Goal: Navigation & Orientation: Understand site structure

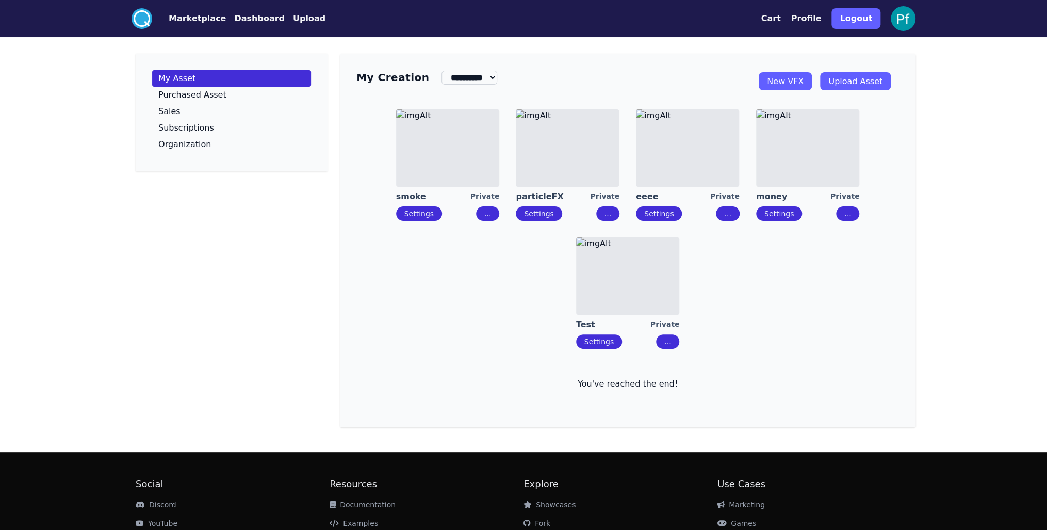
click at [697, 163] on img at bounding box center [687, 147] width 103 height 77
click at [809, 150] on img at bounding box center [807, 147] width 103 height 77
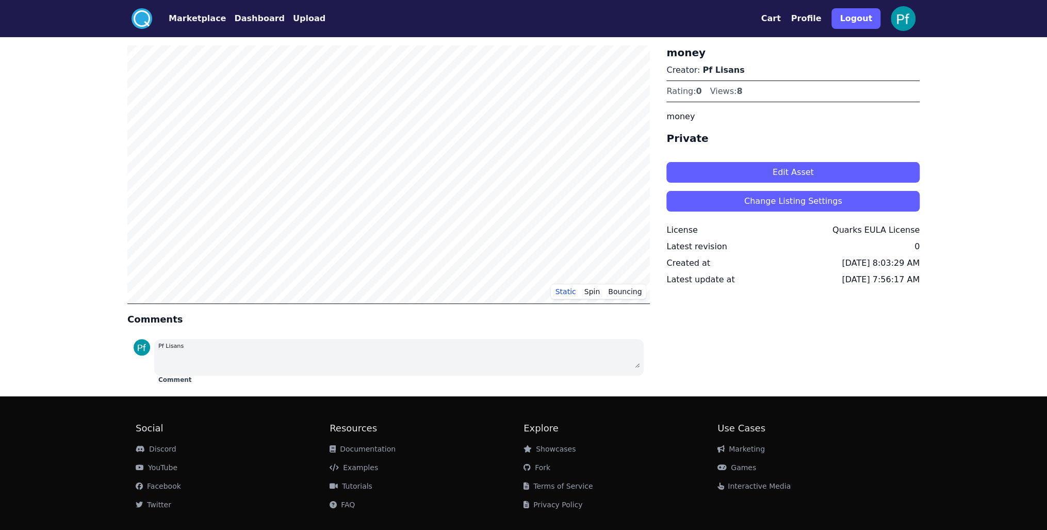
click at [263, 20] on button "Dashboard" at bounding box center [259, 18] width 51 height 12
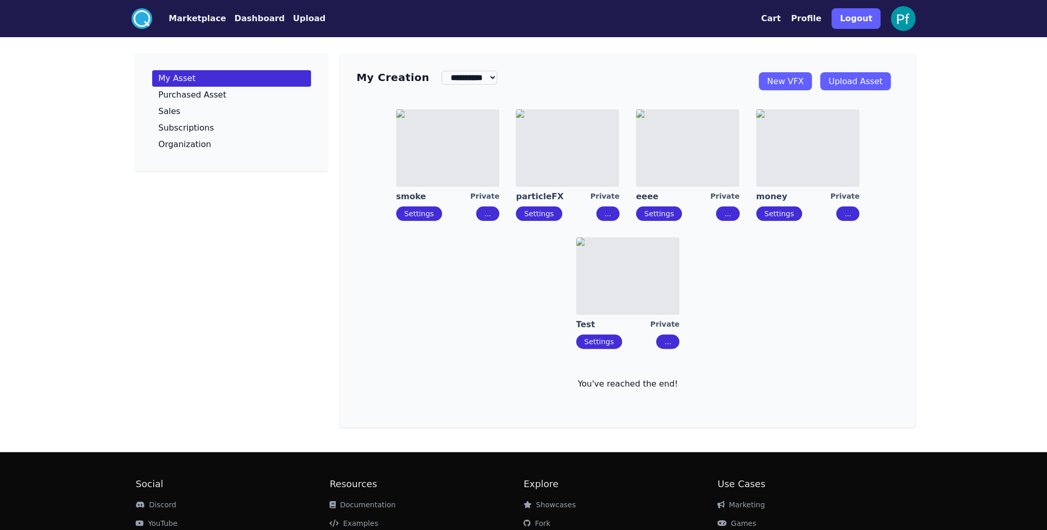
click at [293, 20] on button "Upload" at bounding box center [309, 18] width 32 height 12
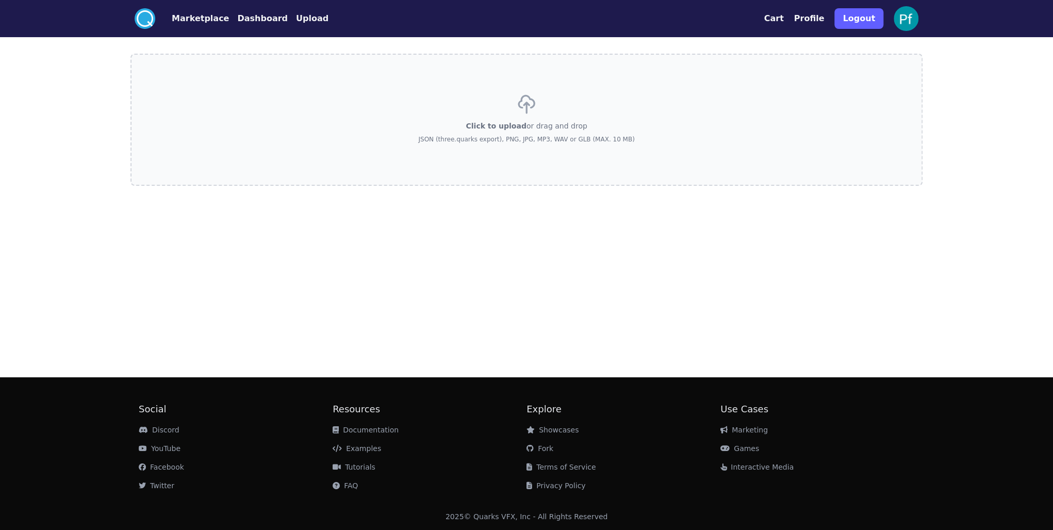
click at [248, 21] on button "Dashboard" at bounding box center [262, 18] width 51 height 12
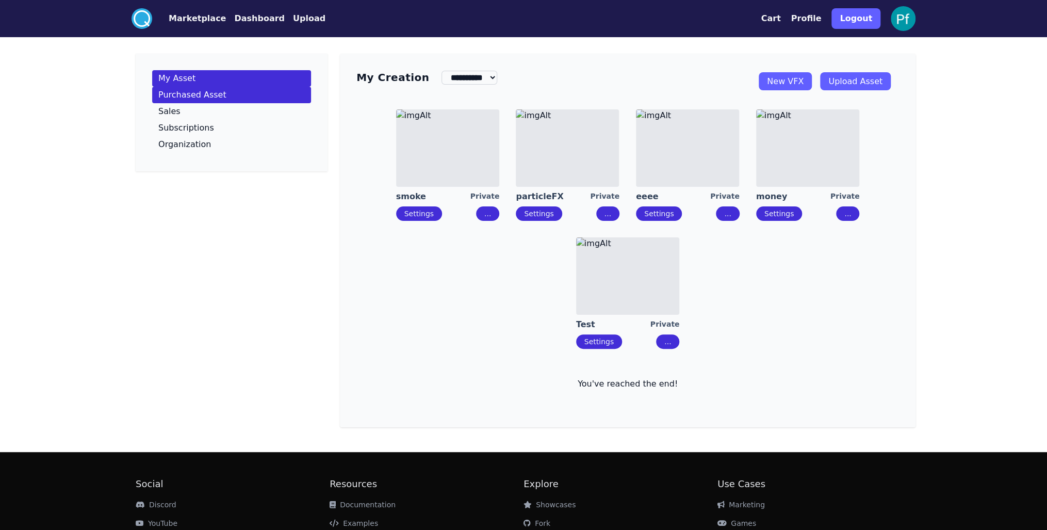
click at [231, 96] on link "Purchased Asset" at bounding box center [231, 95] width 159 height 17
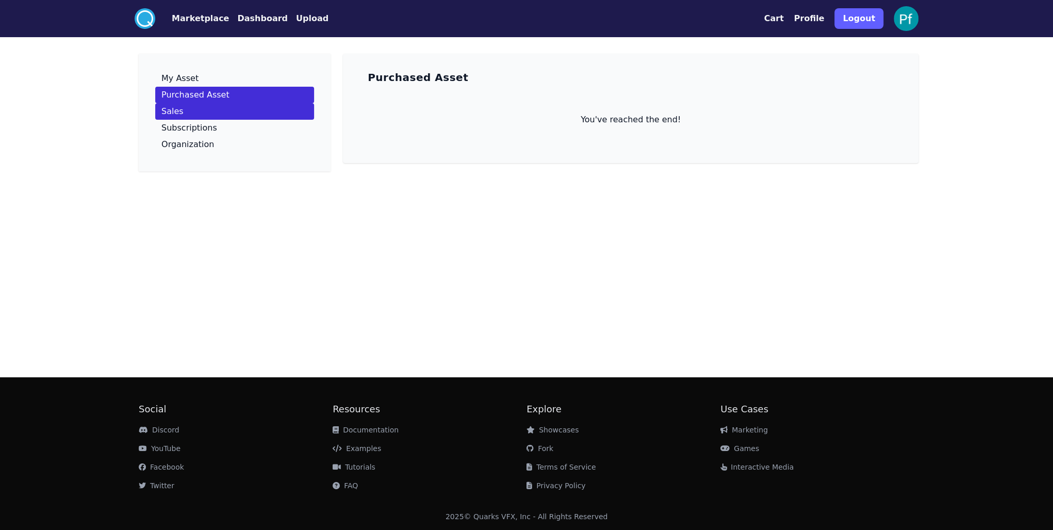
click at [200, 116] on link "Sales" at bounding box center [234, 111] width 159 height 17
click at [194, 129] on p "Subscriptions" at bounding box center [189, 128] width 56 height 8
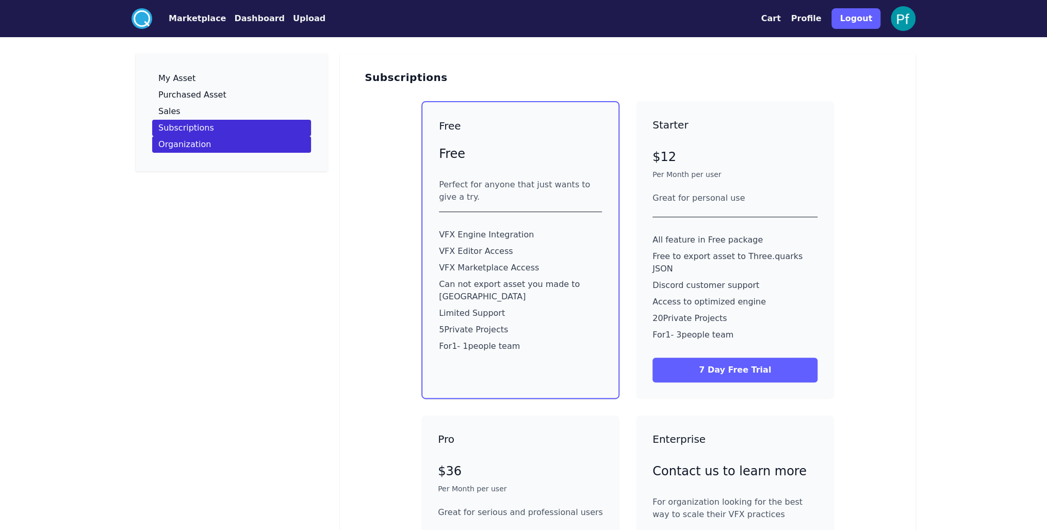
click at [191, 142] on p "Organization" at bounding box center [184, 144] width 53 height 8
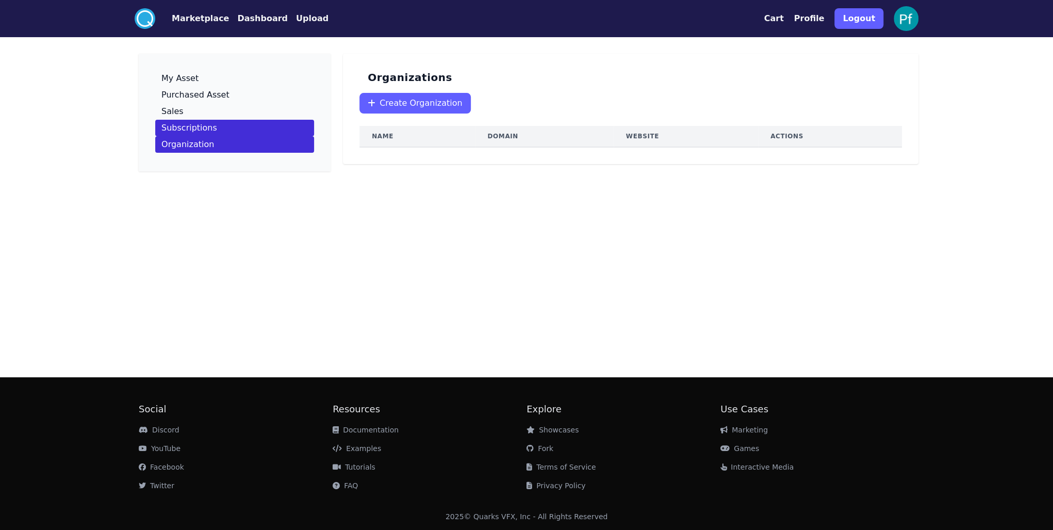
click at [215, 123] on link "Subscriptions" at bounding box center [234, 128] width 159 height 17
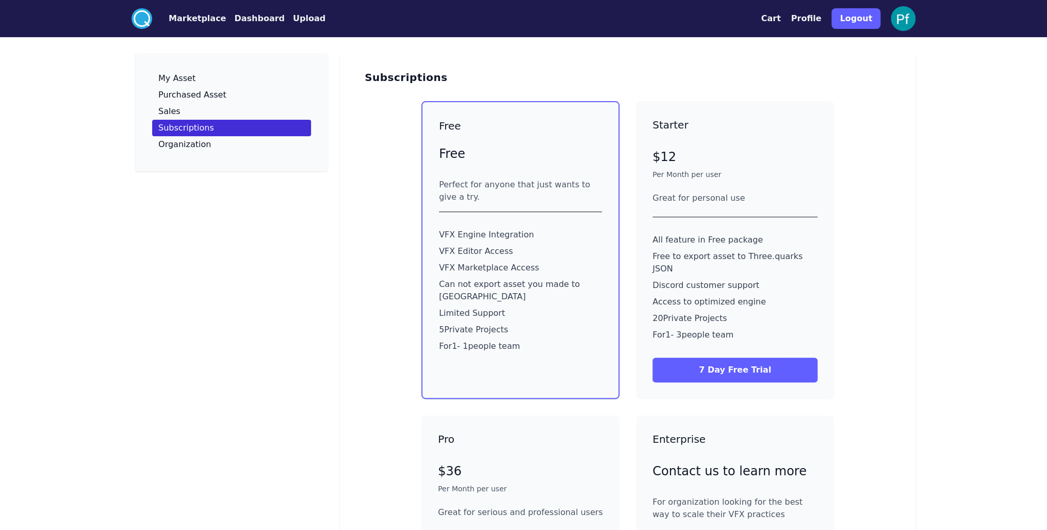
click at [215, 108] on link "Sales" at bounding box center [231, 111] width 159 height 17
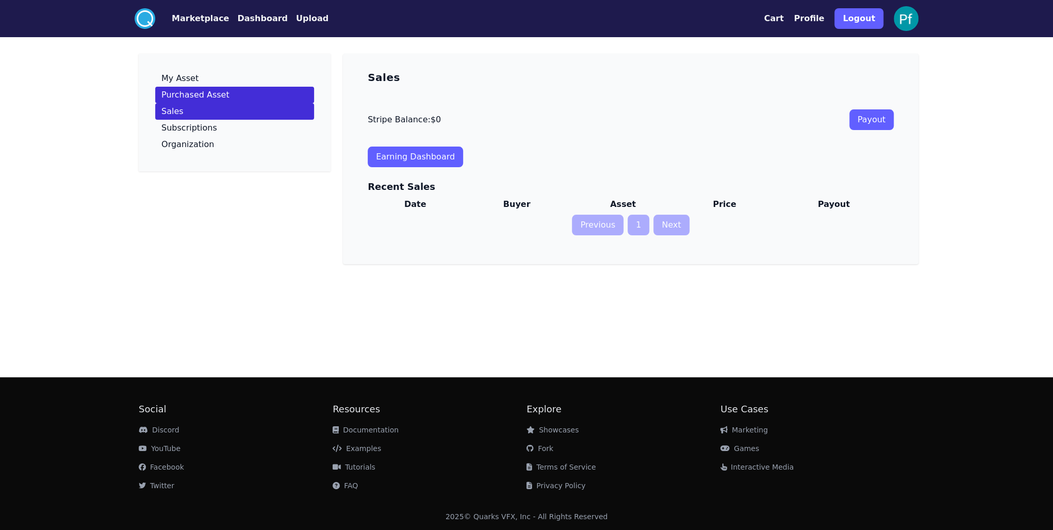
click at [219, 93] on p "Purchased Asset" at bounding box center [195, 95] width 68 height 8
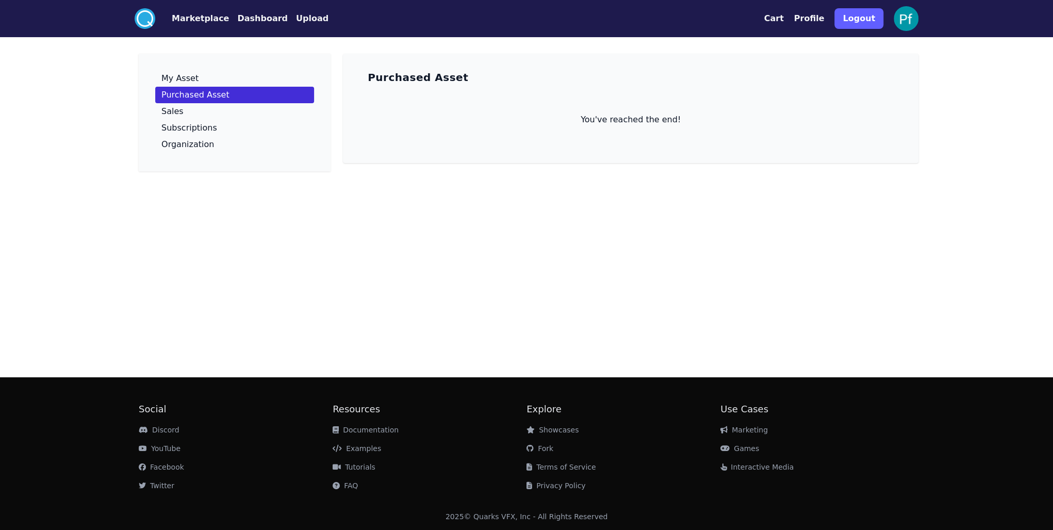
click at [219, 77] on link "My Asset" at bounding box center [234, 78] width 159 height 17
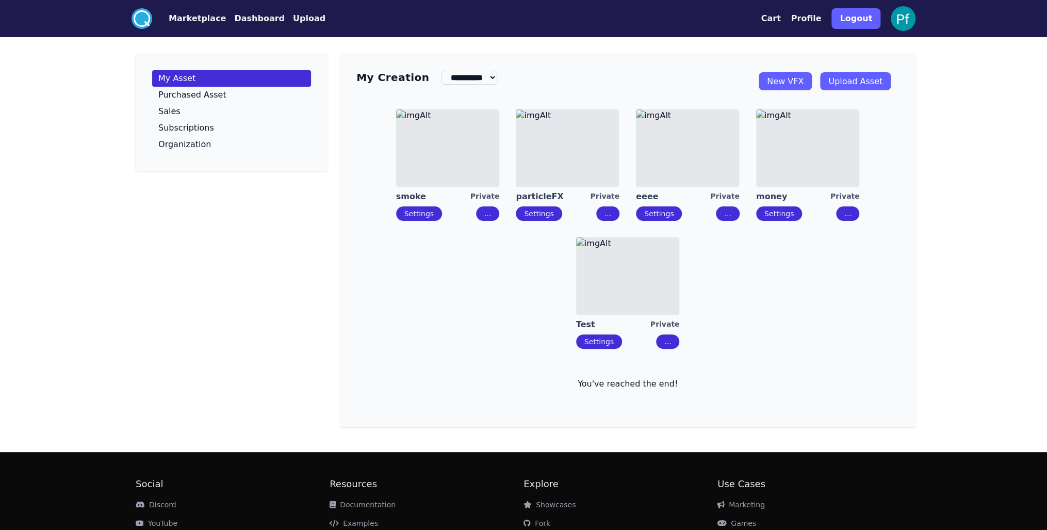
click at [144, 16] on circle at bounding box center [142, 18] width 21 height 21
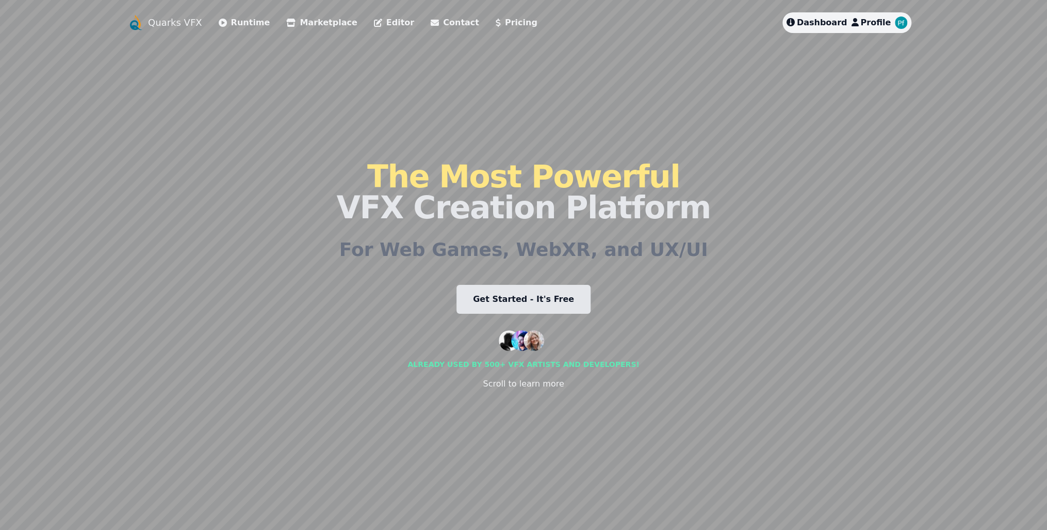
click at [887, 18] on span "Profile" at bounding box center [875, 23] width 30 height 10
